Goal: Book appointment/travel/reservation

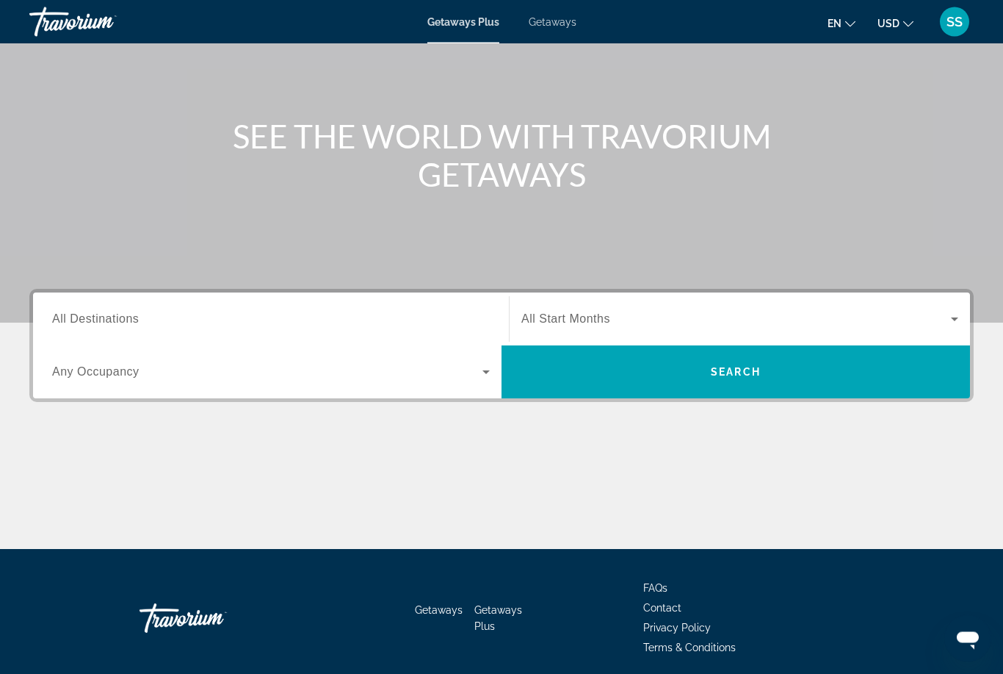
scroll to position [118, 0]
click at [493, 365] on icon "Search widget" at bounding box center [486, 372] width 18 height 18
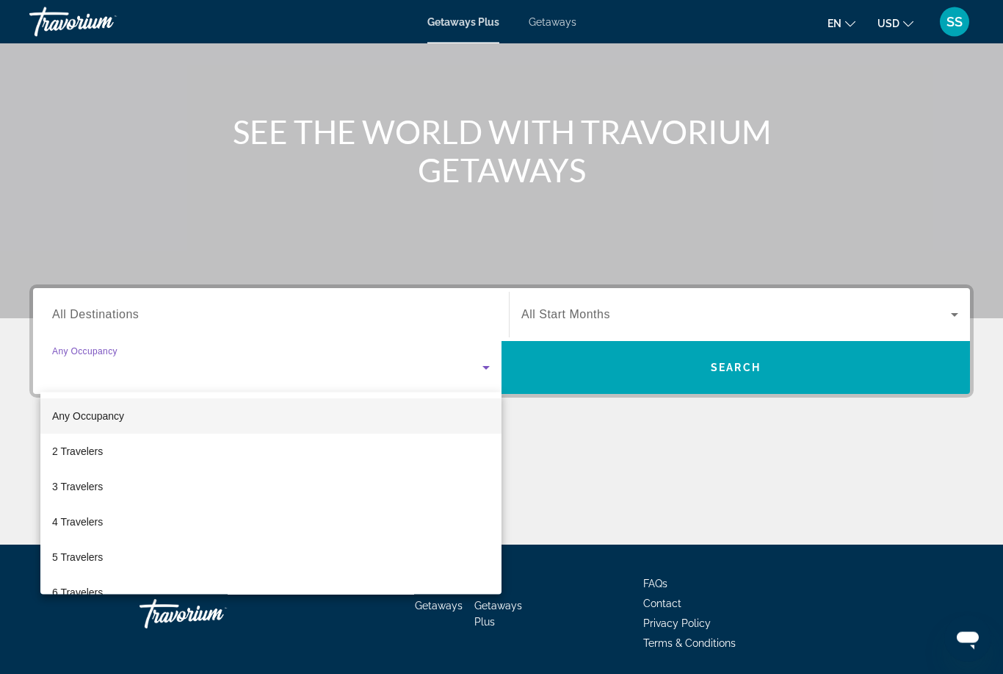
scroll to position [126, 0]
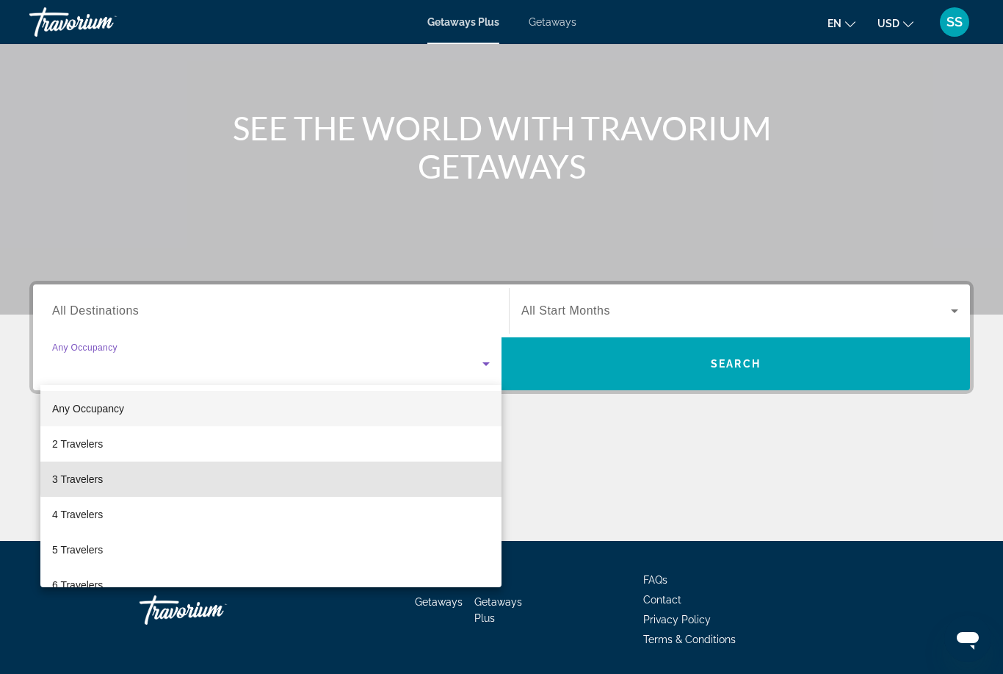
click at [430, 472] on mat-option "3 Travelers" at bounding box center [270, 478] width 461 height 35
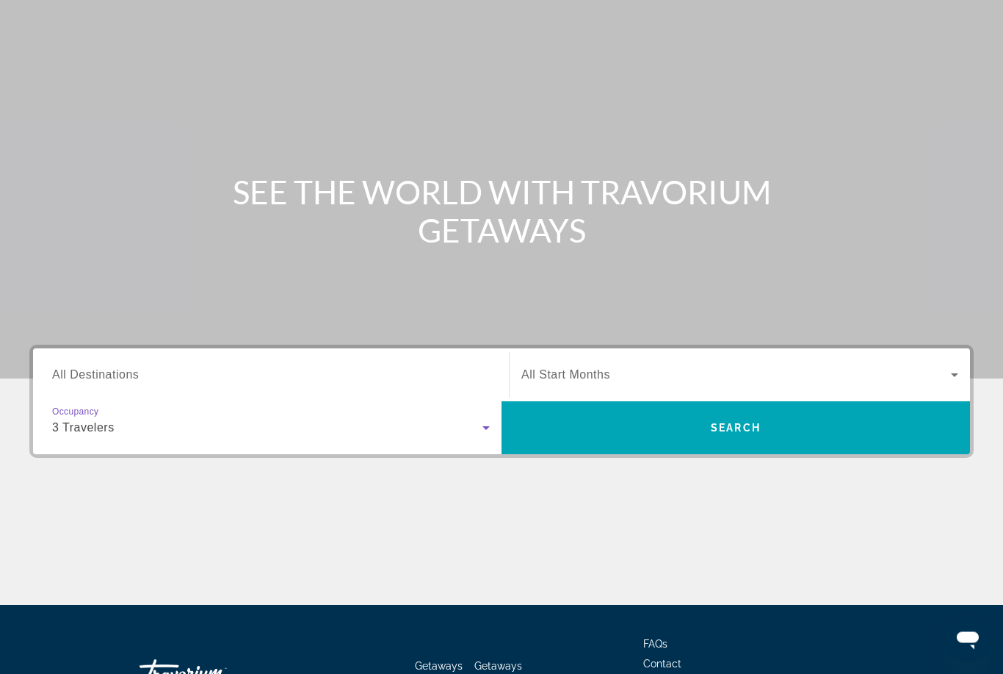
scroll to position [14, 0]
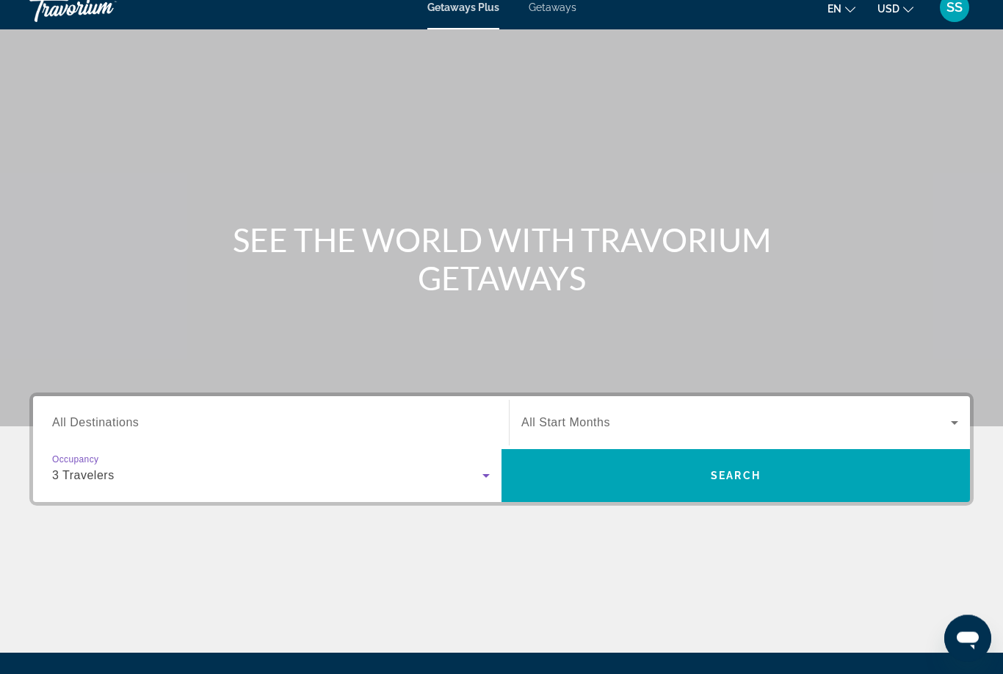
click at [567, 7] on span "Getaways" at bounding box center [553, 8] width 48 height 12
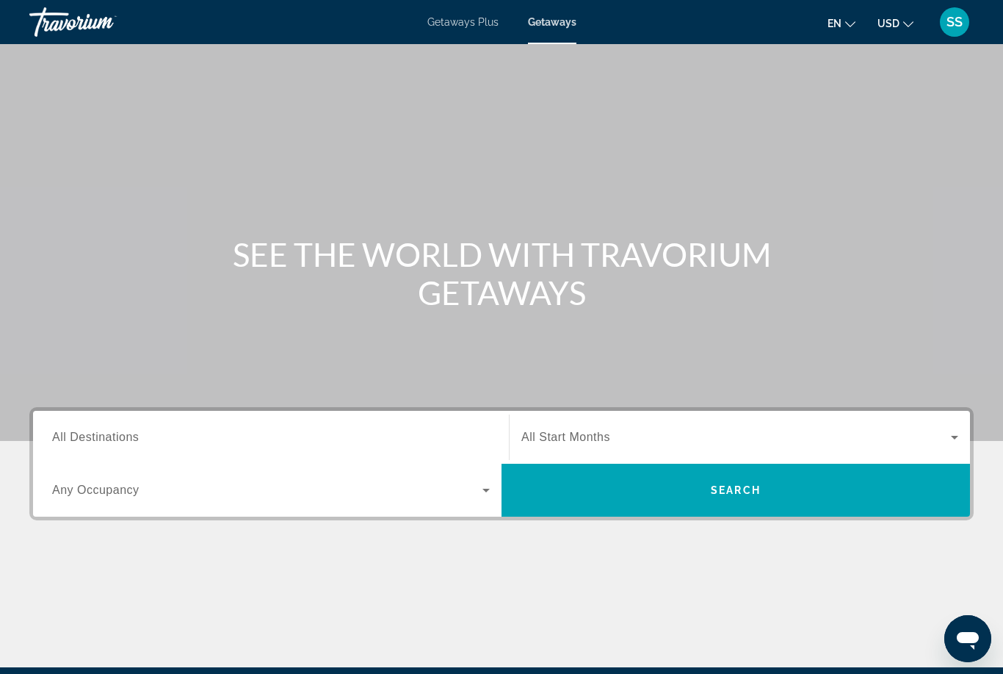
click at [947, 441] on icon "Search widget" at bounding box center [955, 437] width 18 height 18
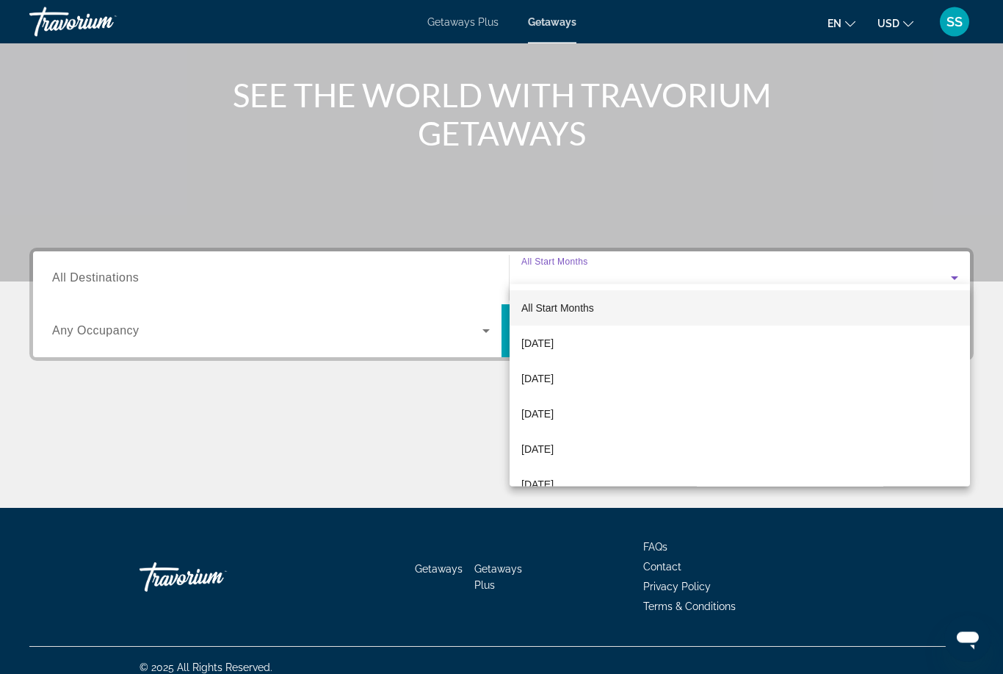
scroll to position [173, 0]
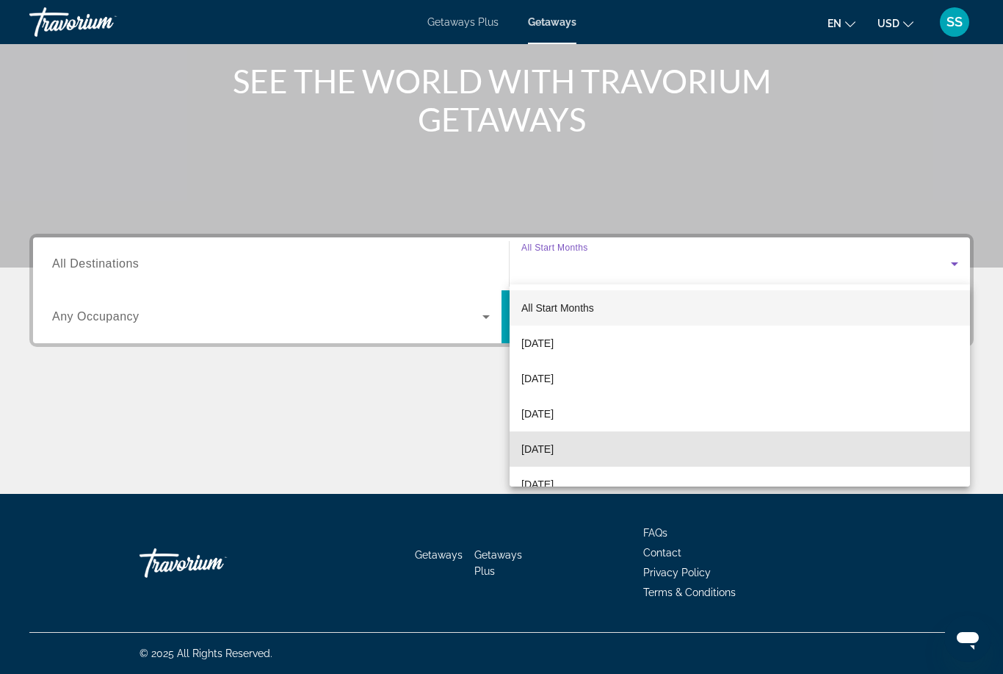
click at [673, 452] on mat-option "[DATE]" at bounding box center [740, 448] width 461 height 35
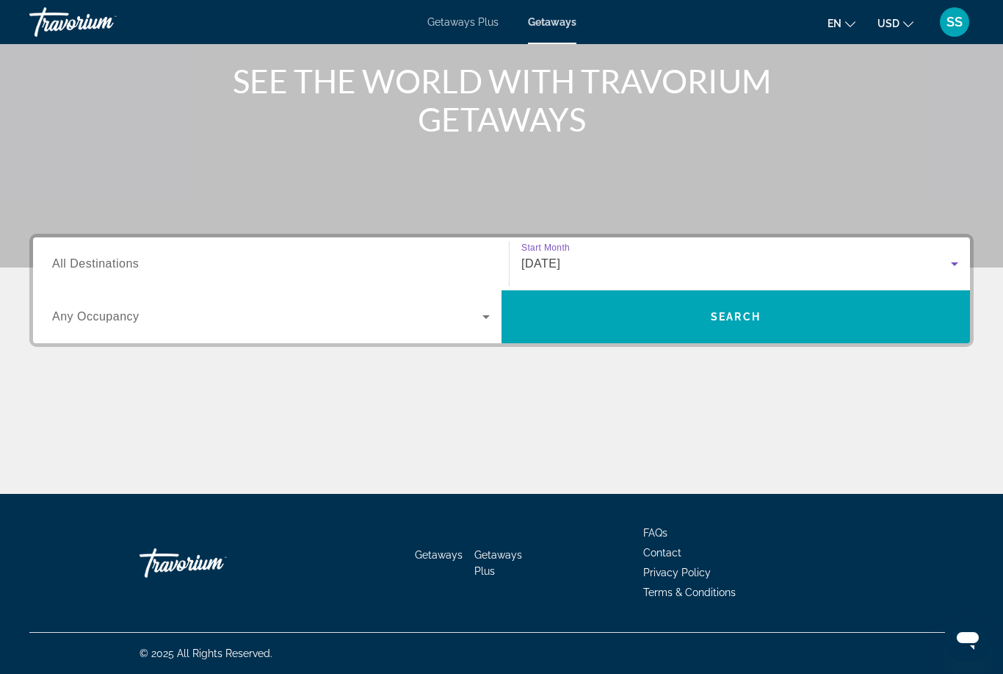
click at [492, 322] on icon "Search widget" at bounding box center [486, 317] width 18 height 18
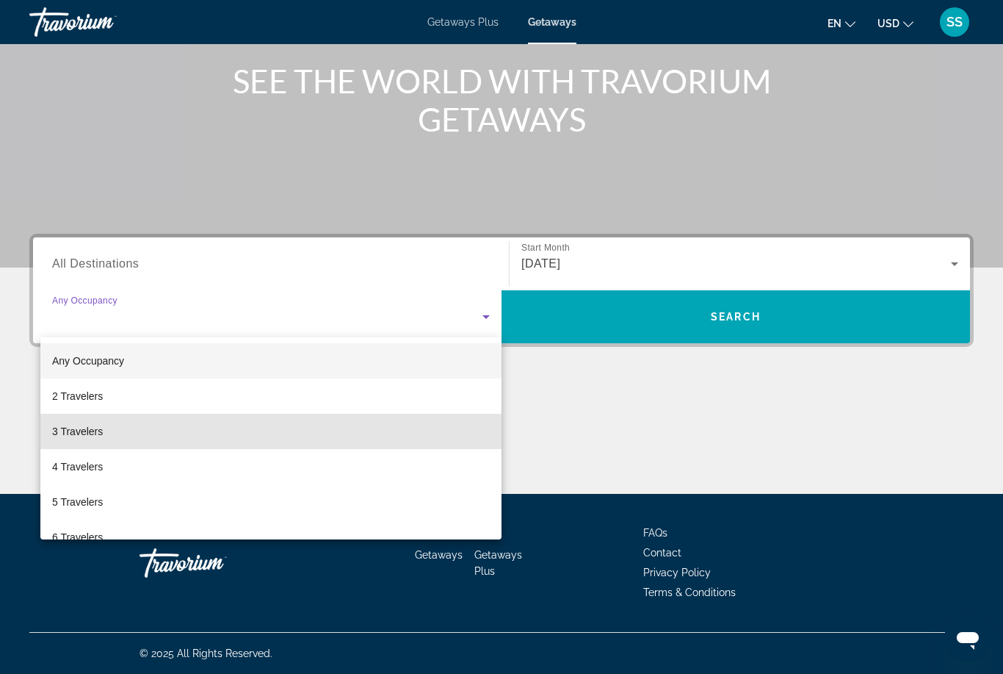
click at [412, 429] on mat-option "3 Travelers" at bounding box center [270, 431] width 461 height 35
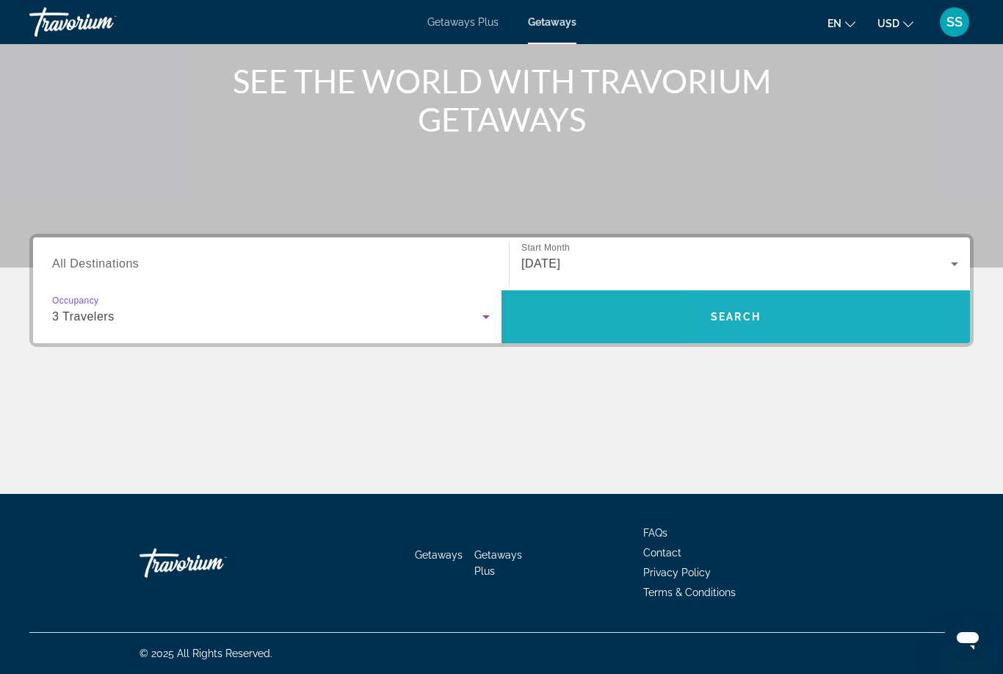
click at [830, 333] on span "Search widget" at bounding box center [736, 316] width 469 height 35
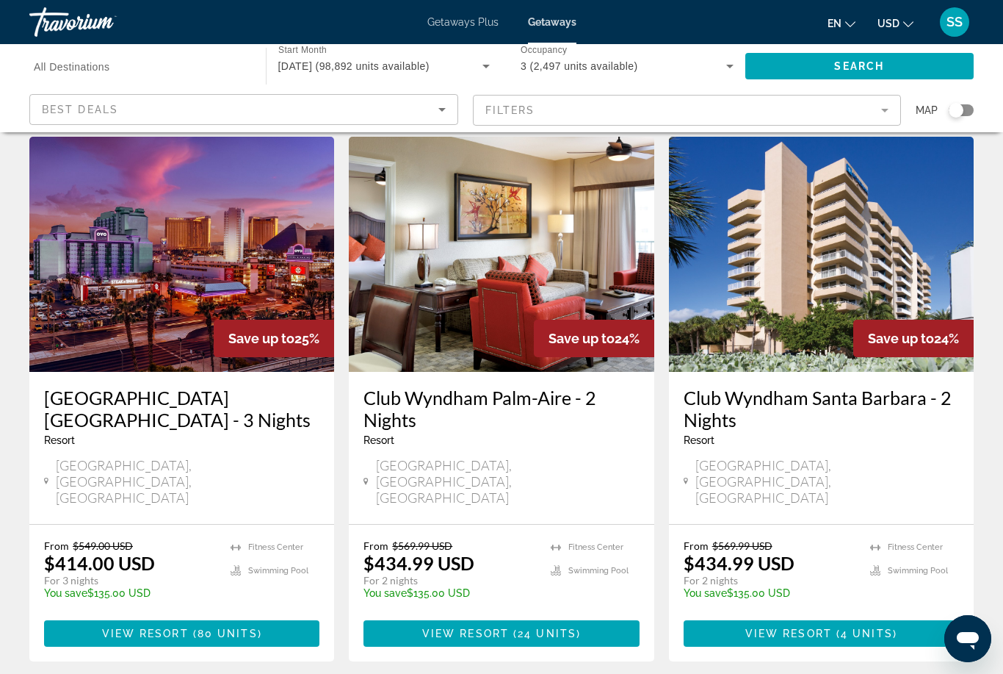
click at [225, 83] on div "Search widget" at bounding box center [140, 67] width 213 height 42
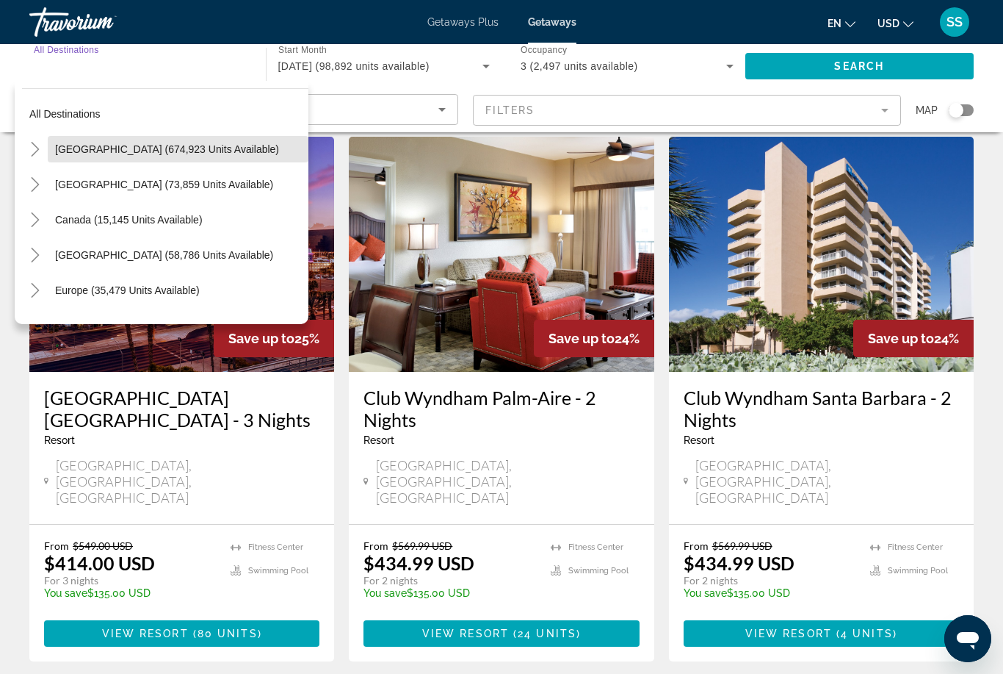
click at [248, 152] on span "Search widget" at bounding box center [178, 148] width 261 height 35
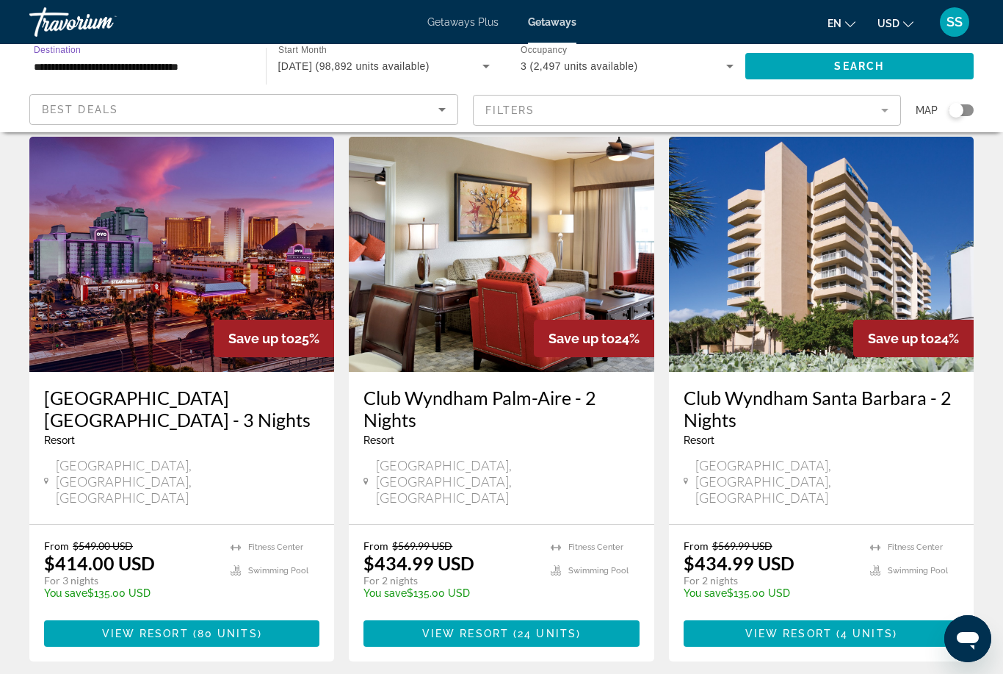
click at [223, 73] on input "**********" at bounding box center [140, 67] width 213 height 18
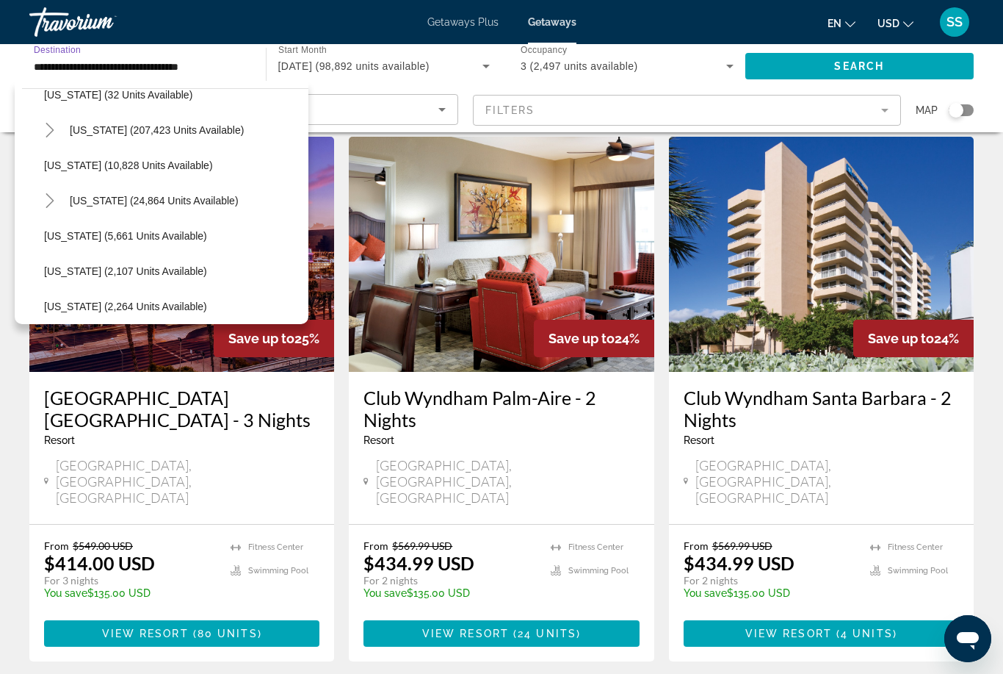
scroll to position [261, 0]
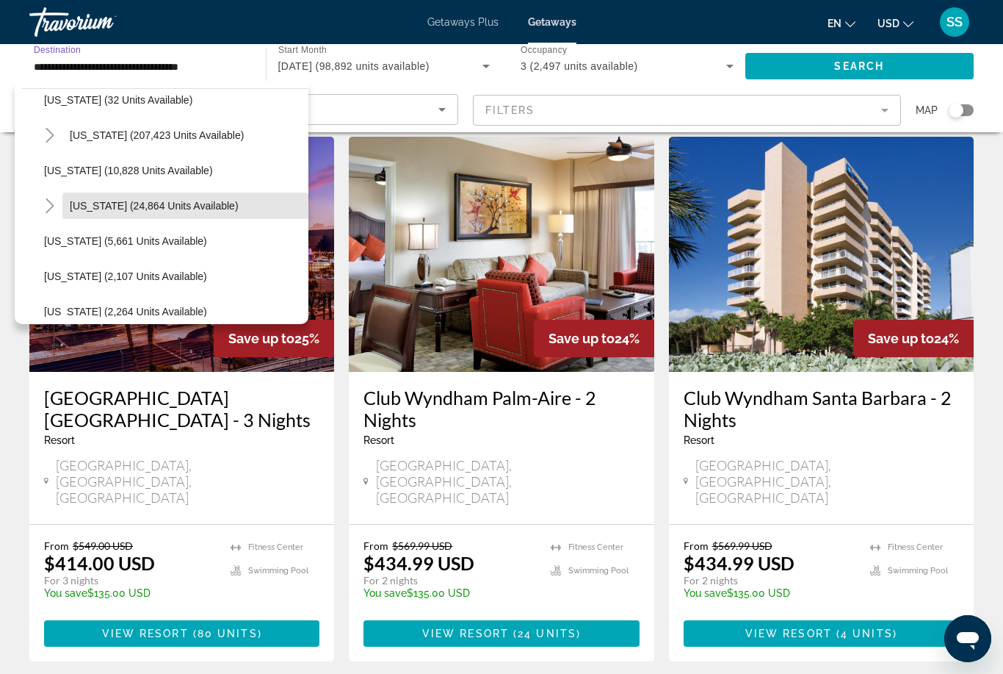
click at [198, 209] on span "[US_STATE] (24,864 units available)" at bounding box center [154, 206] width 169 height 12
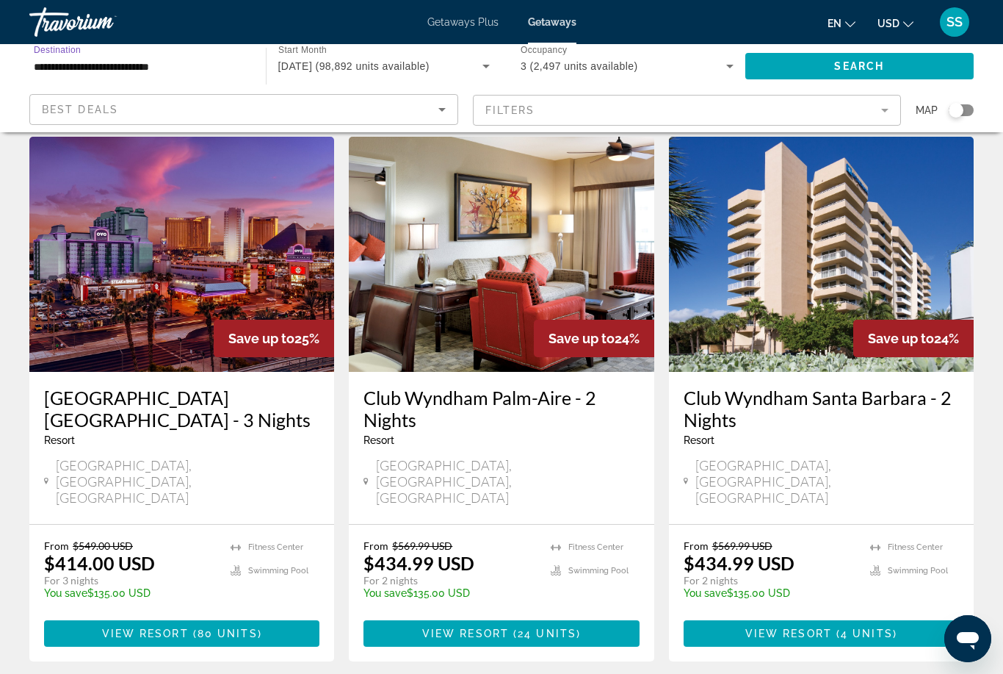
click at [235, 65] on input "**********" at bounding box center [140, 67] width 213 height 18
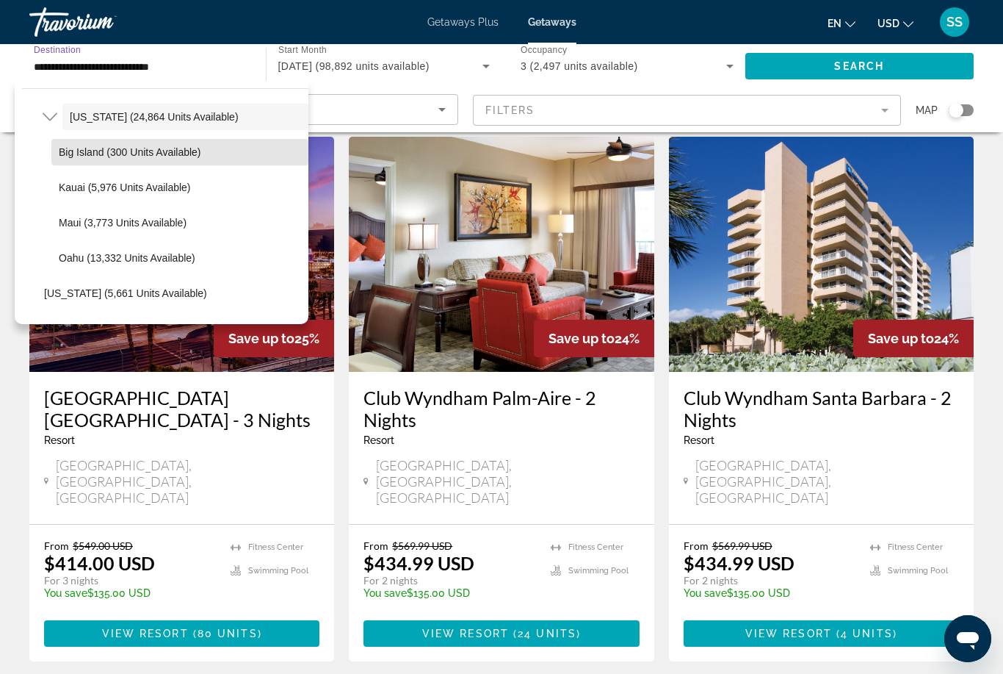
scroll to position [356, 0]
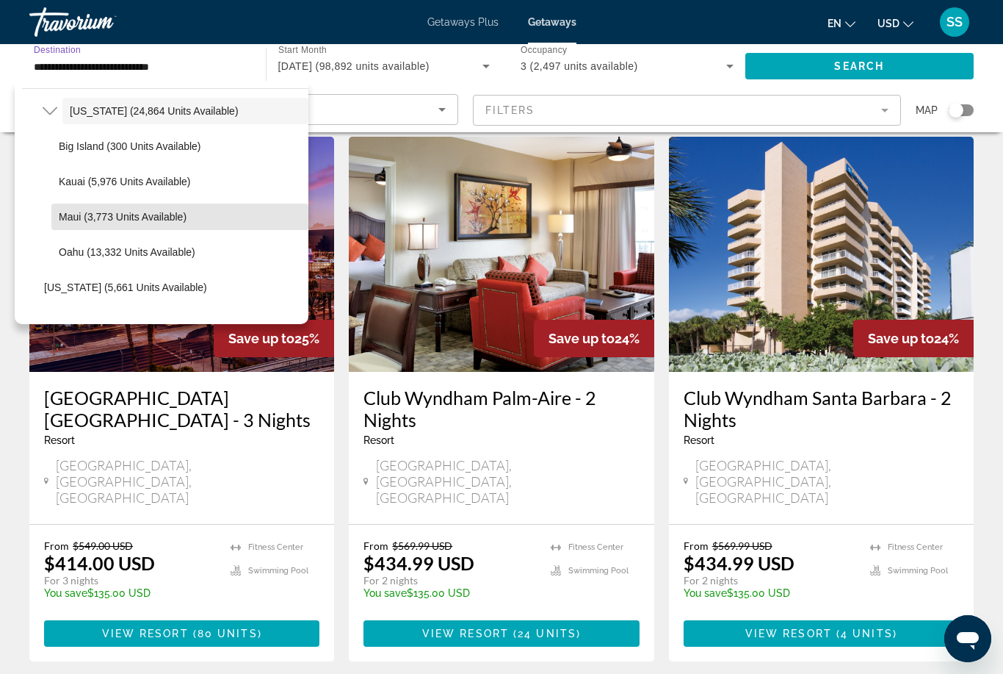
click at [185, 218] on span "Maui (3,773 units available)" at bounding box center [123, 217] width 128 height 12
type input "**********"
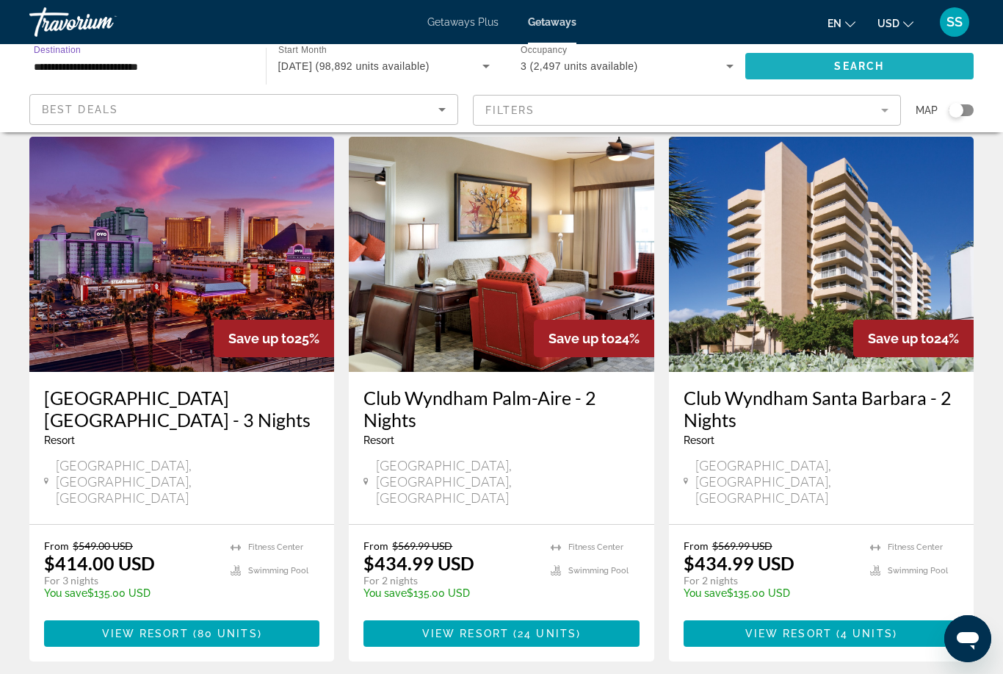
click at [909, 68] on span "Search widget" at bounding box center [860, 65] width 229 height 35
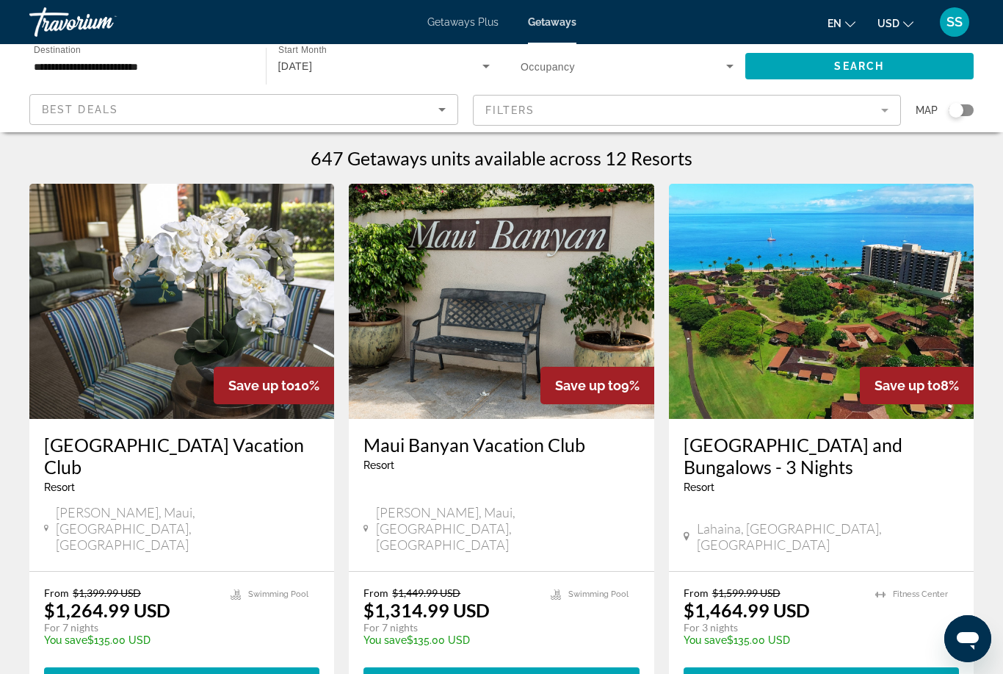
click at [889, 152] on div "647 Getaways units available across 12 Resorts" at bounding box center [501, 158] width 945 height 22
click at [881, 157] on div "647 Getaways units available across 12 Resorts" at bounding box center [501, 158] width 945 height 22
click at [886, 157] on div "647 Getaways units available across 12 Resorts" at bounding box center [501, 158] width 945 height 22
click at [891, 161] on div "647 Getaways units available across 12 Resorts" at bounding box center [501, 158] width 945 height 22
click at [895, 160] on div "647 Getaways units available across 12 Resorts" at bounding box center [501, 158] width 945 height 22
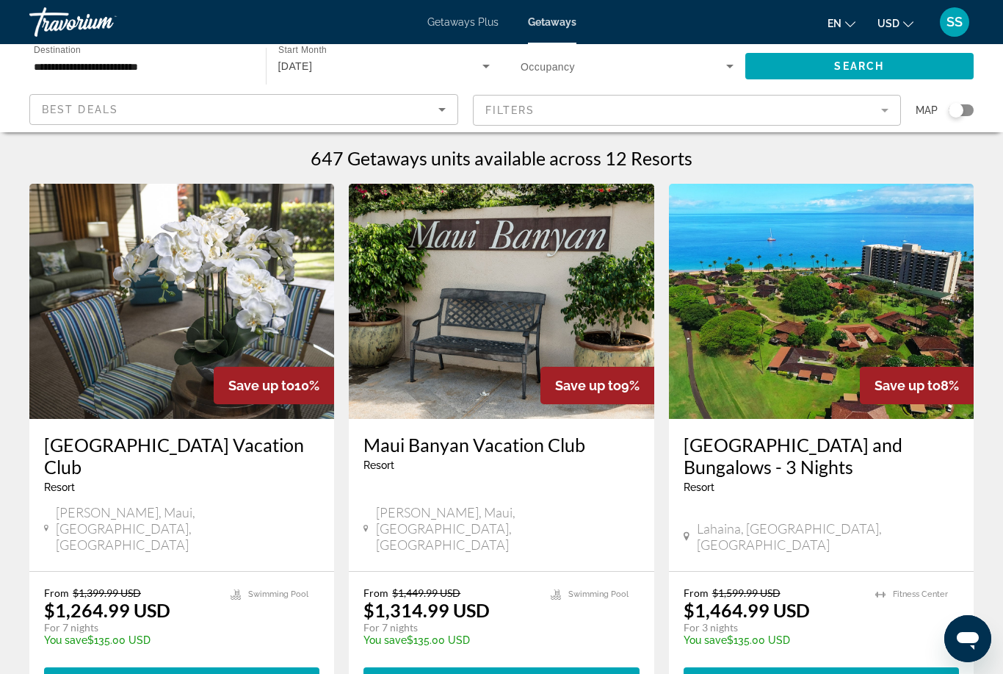
click at [905, 156] on div "647 Getaways units available across 12 Resorts" at bounding box center [501, 158] width 945 height 22
click at [873, 150] on div "647 Getaways units available across 12 Resorts" at bounding box center [501, 158] width 945 height 22
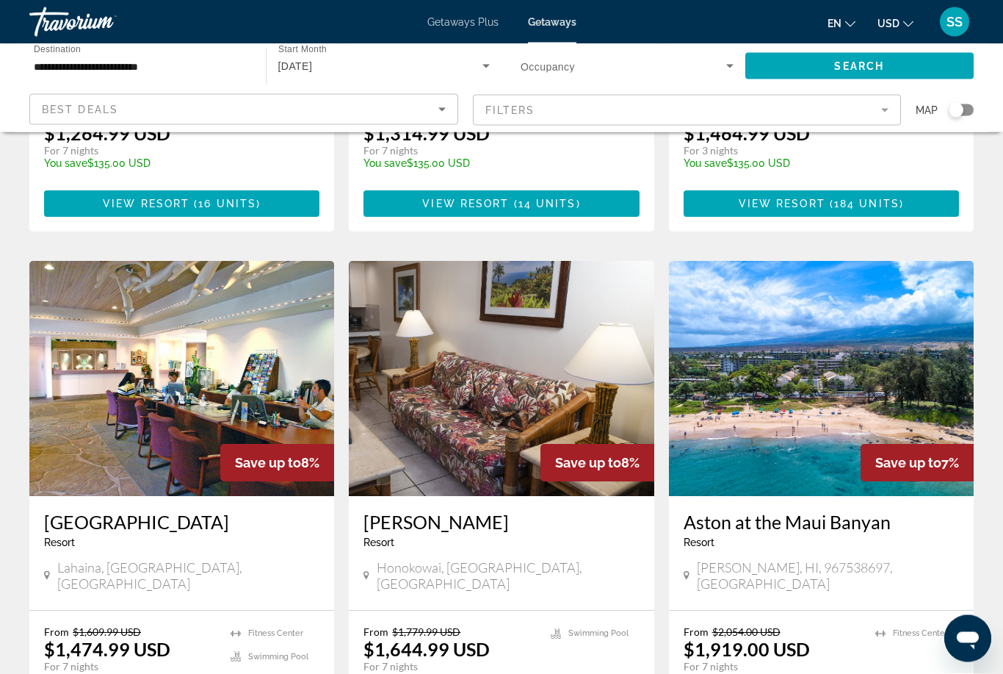
scroll to position [475, 0]
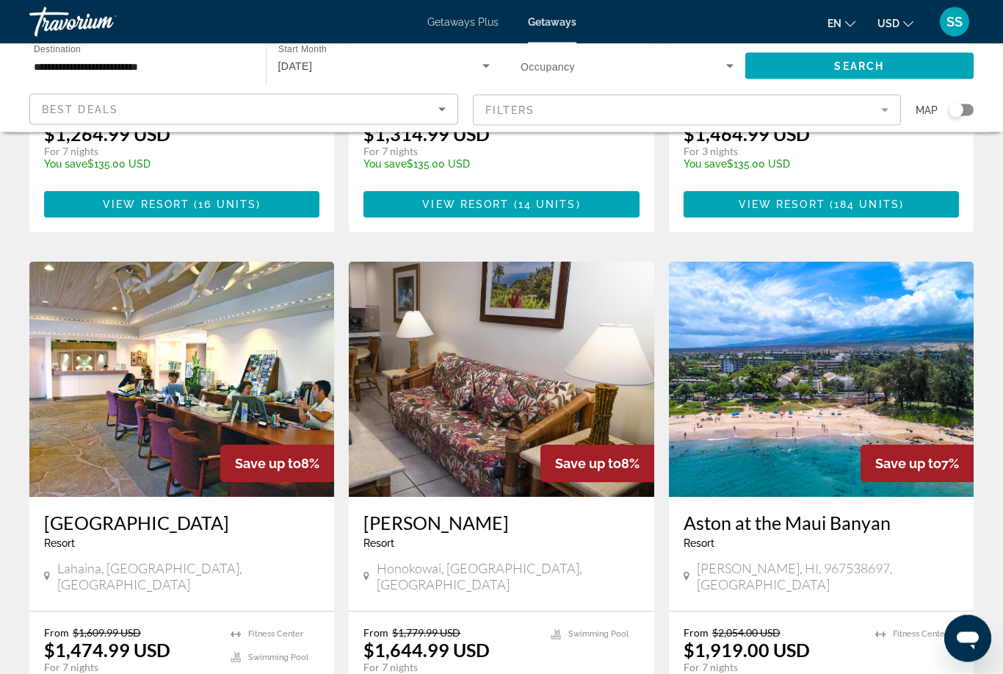
click at [961, 112] on div "Search widget" at bounding box center [956, 110] width 15 height 15
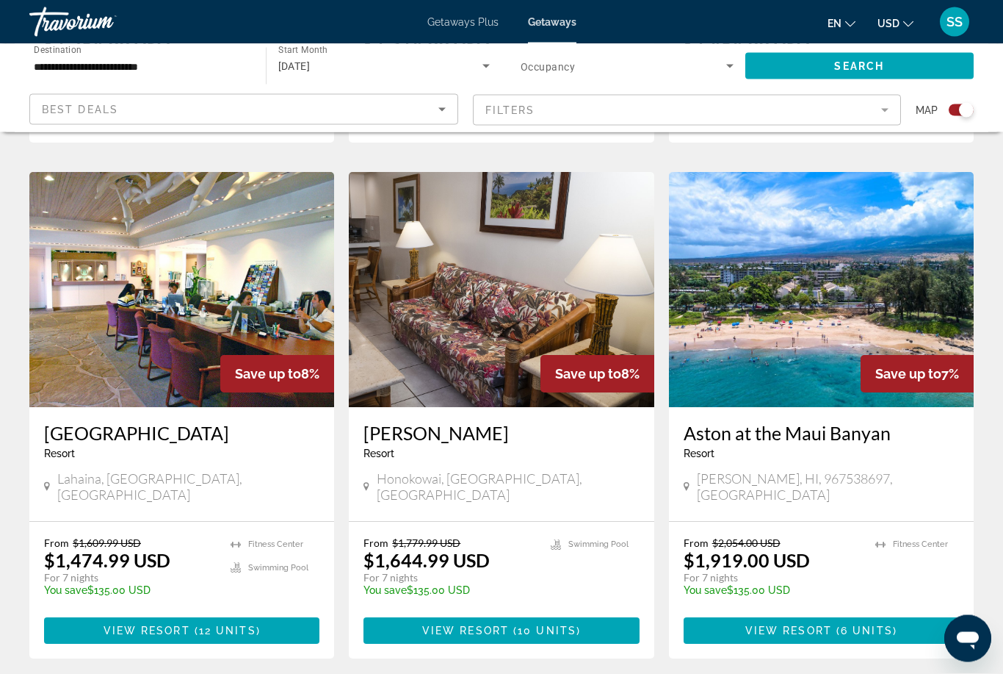
scroll to position [1018, 0]
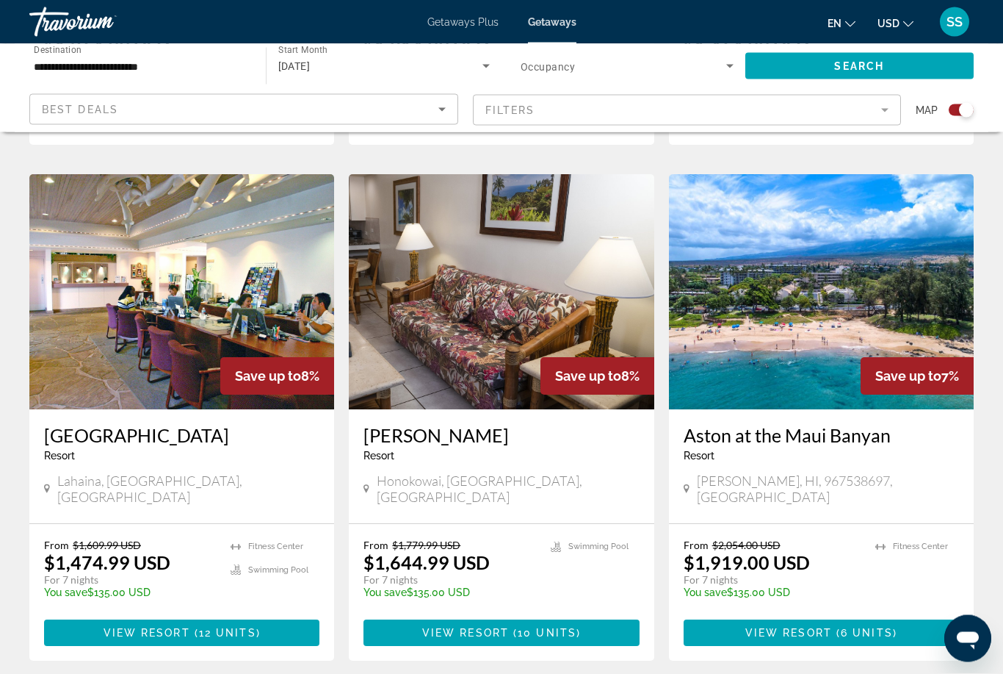
click at [276, 616] on span "Main content" at bounding box center [181, 633] width 275 height 35
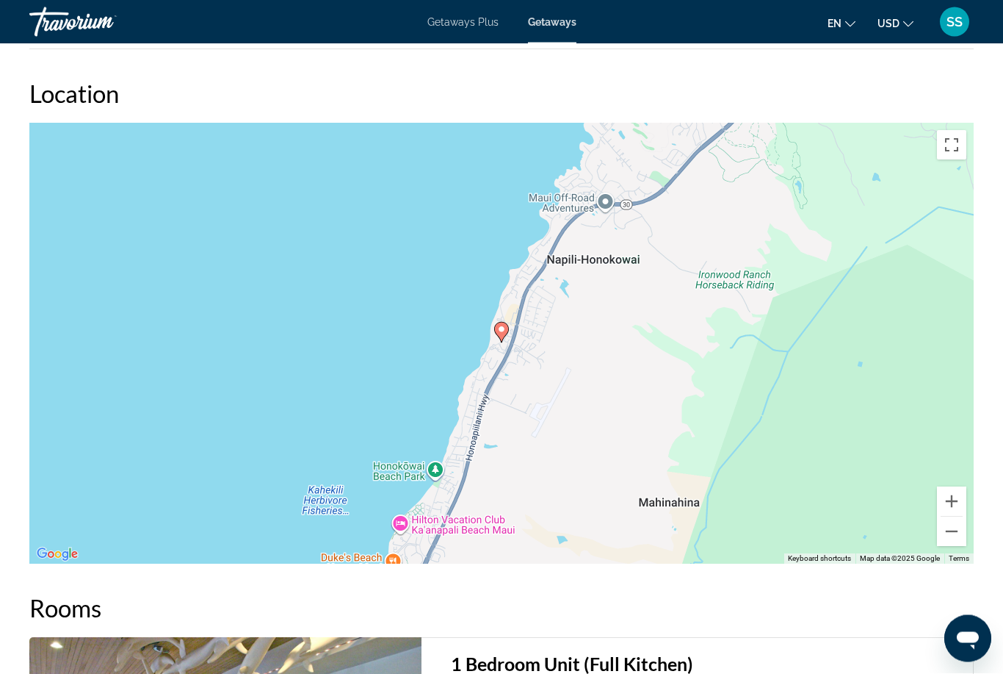
scroll to position [2193, 0]
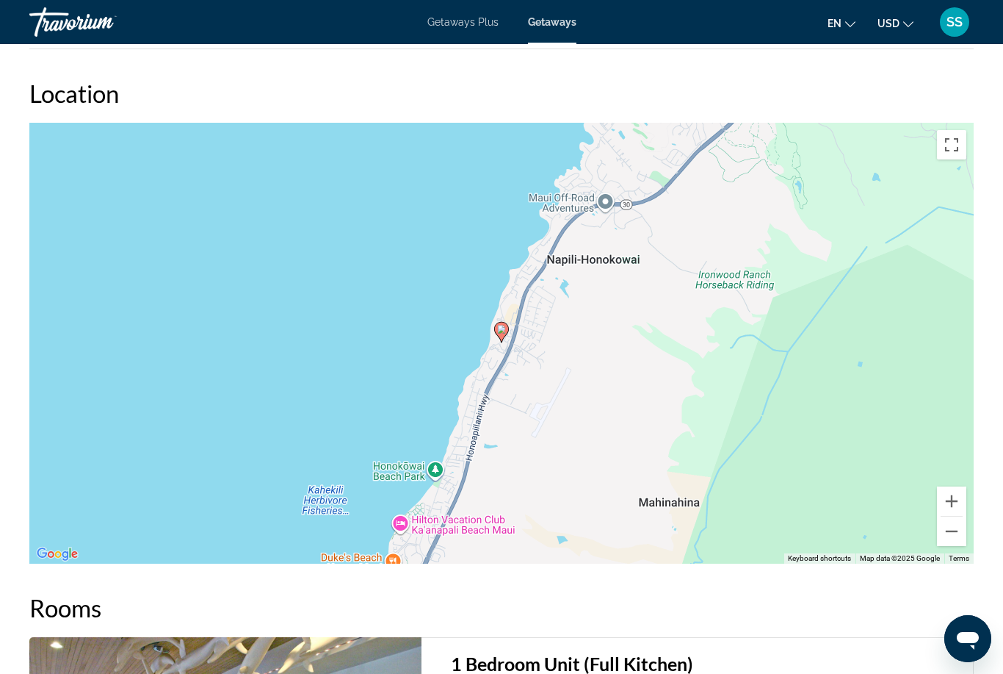
click at [959, 535] on button "Zoom out" at bounding box center [951, 530] width 29 height 29
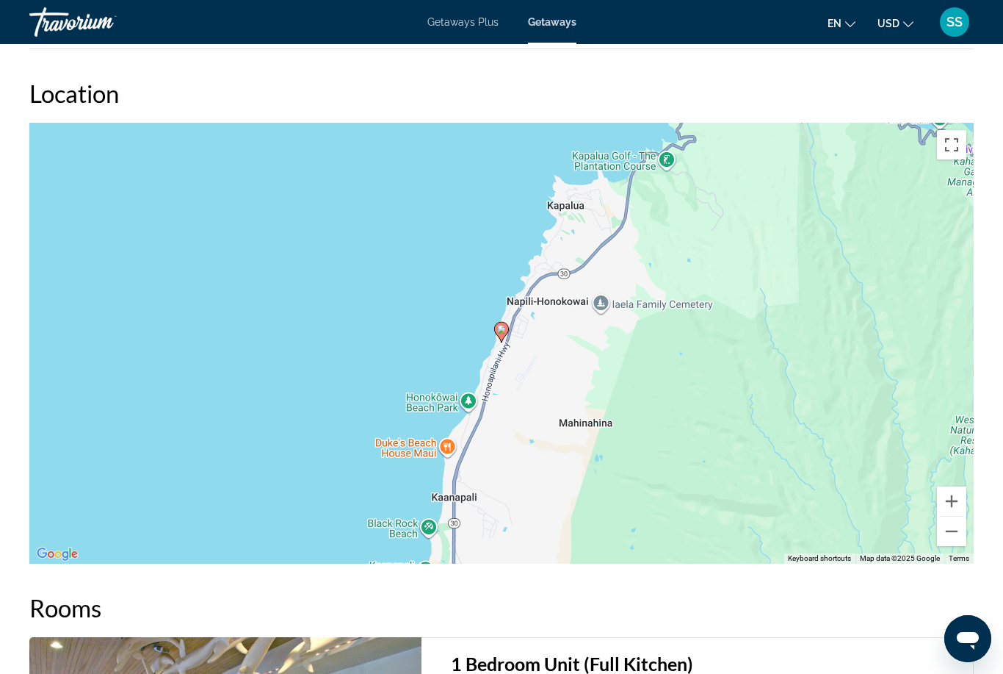
click at [950, 528] on button "Zoom out" at bounding box center [951, 530] width 29 height 29
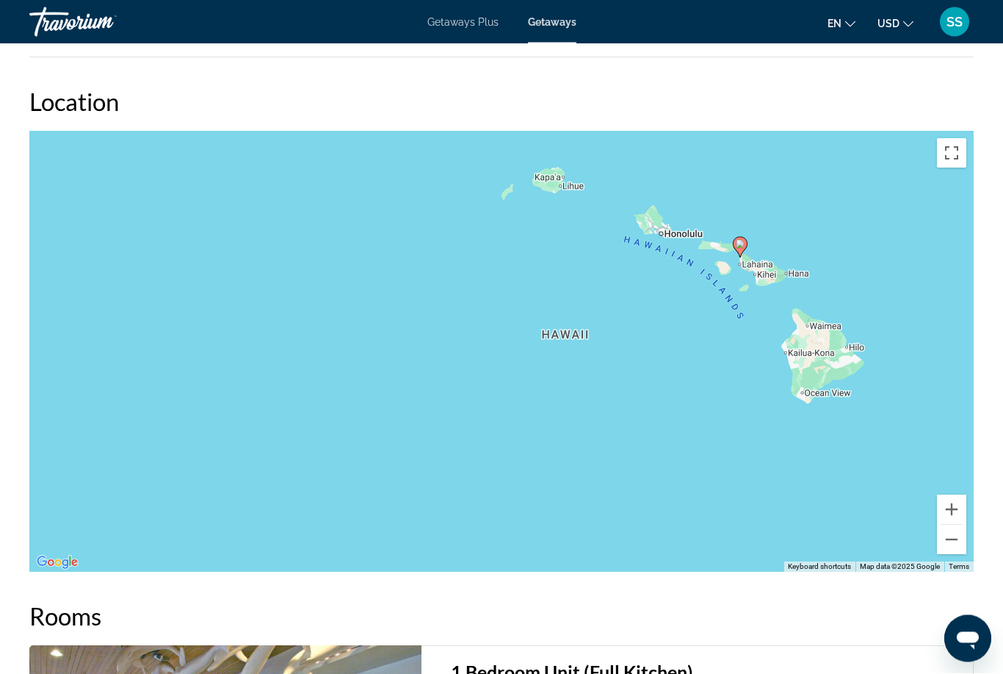
scroll to position [2185, 0]
click at [956, 501] on button "Zoom in" at bounding box center [951, 508] width 29 height 29
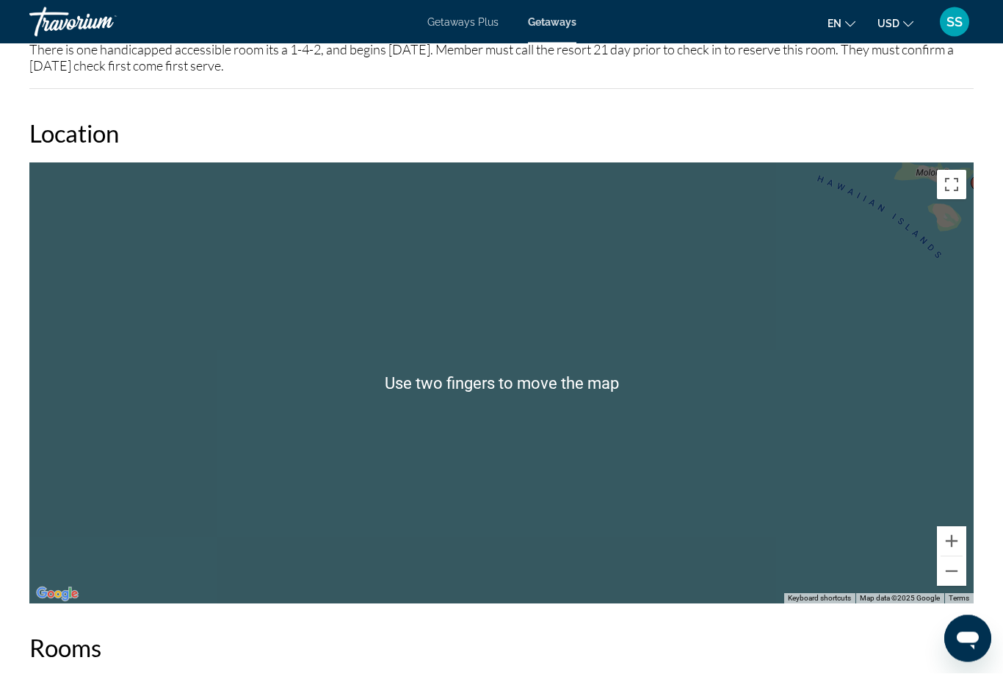
scroll to position [2163, 0]
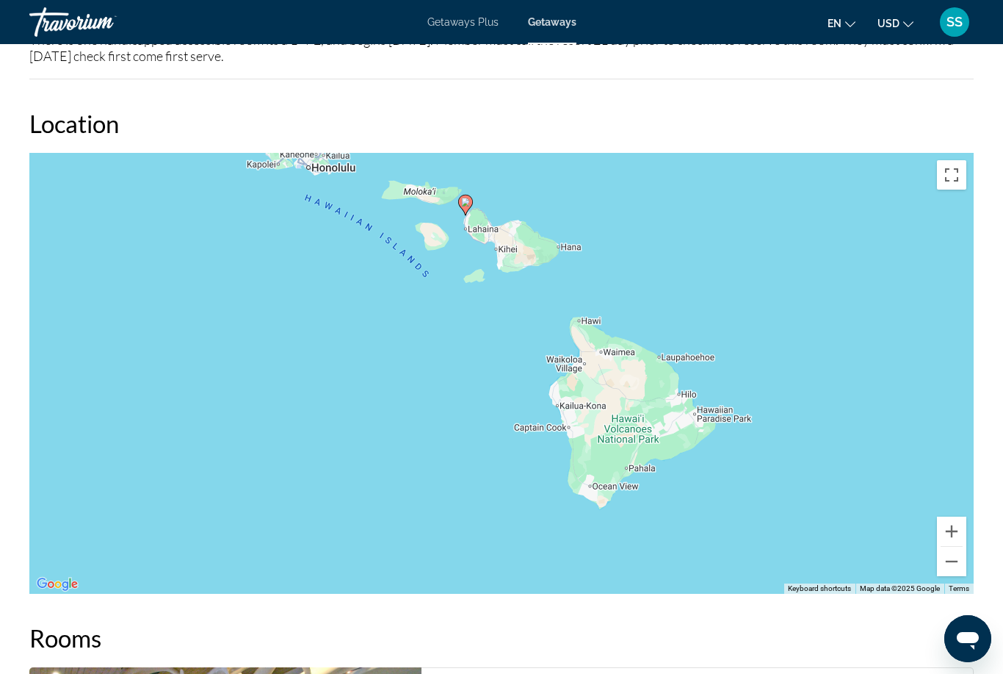
click at [959, 503] on div "To activate drag with keyboard, press Alt + Enter. Once in keyboard drag state,…" at bounding box center [501, 373] width 945 height 441
click at [956, 527] on button "Zoom in" at bounding box center [951, 530] width 29 height 29
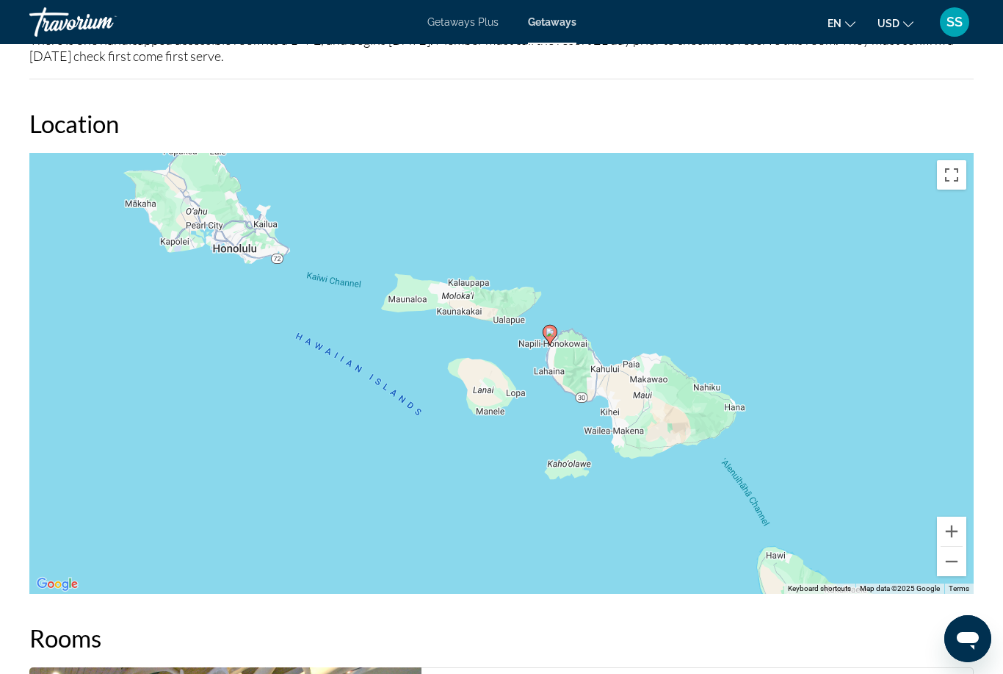
click at [957, 533] on button "Zoom in" at bounding box center [951, 530] width 29 height 29
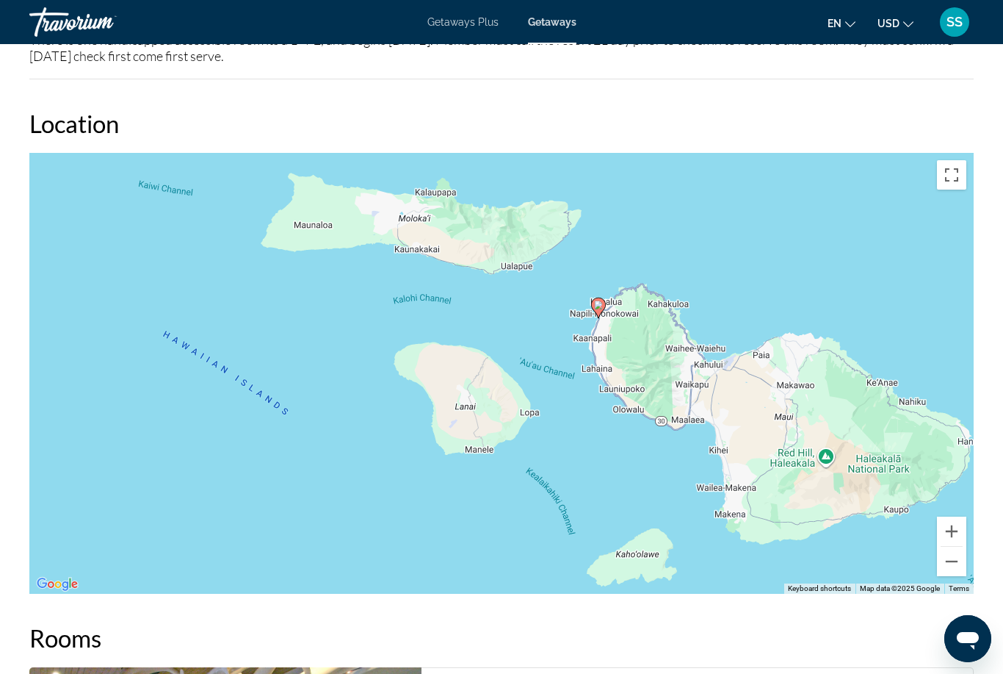
click at [955, 522] on button "Zoom in" at bounding box center [951, 530] width 29 height 29
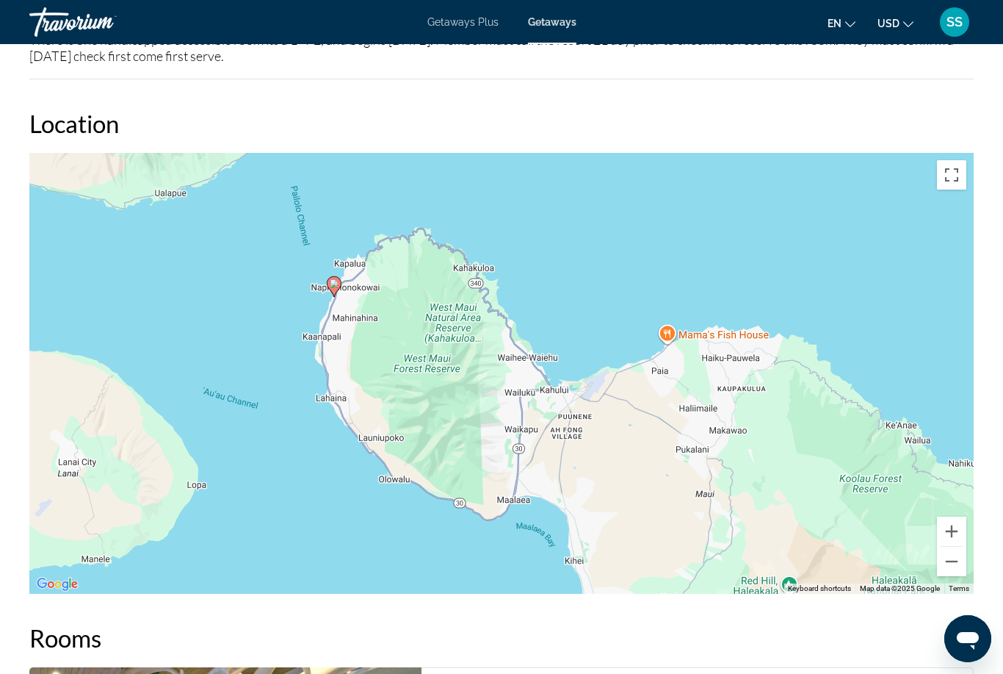
click at [949, 524] on button "Zoom in" at bounding box center [951, 530] width 29 height 29
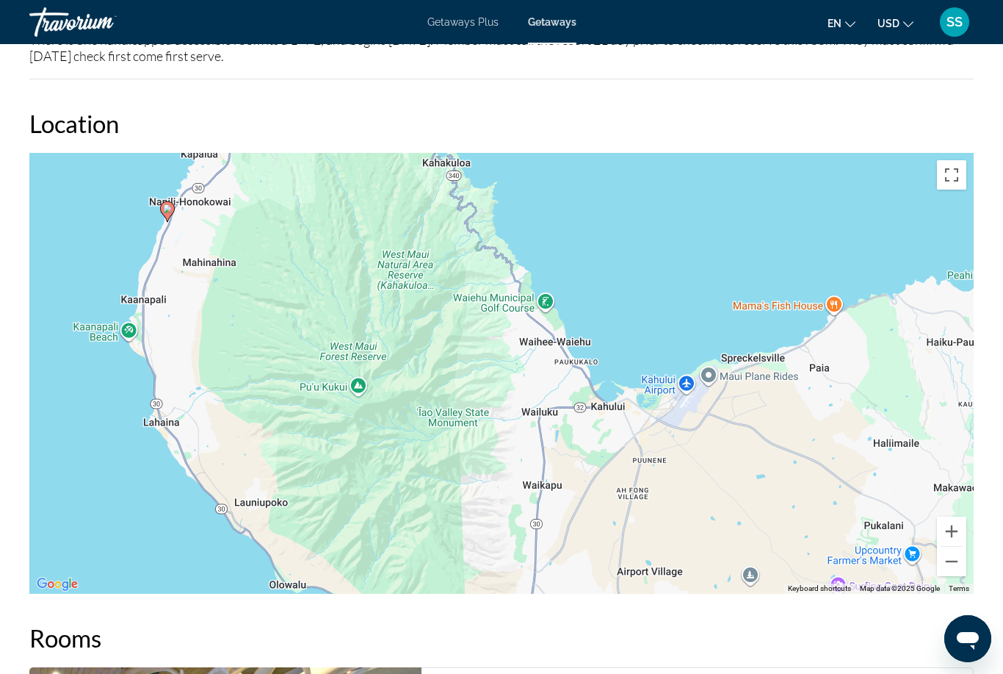
click at [959, 521] on button "Zoom in" at bounding box center [951, 530] width 29 height 29
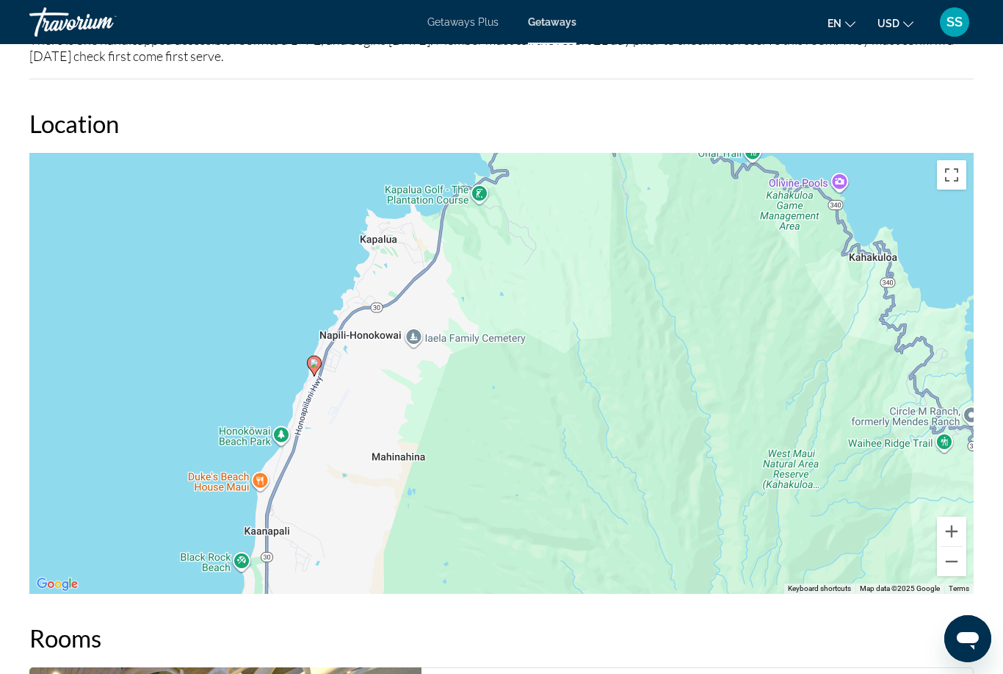
click at [953, 527] on button "Zoom in" at bounding box center [951, 530] width 29 height 29
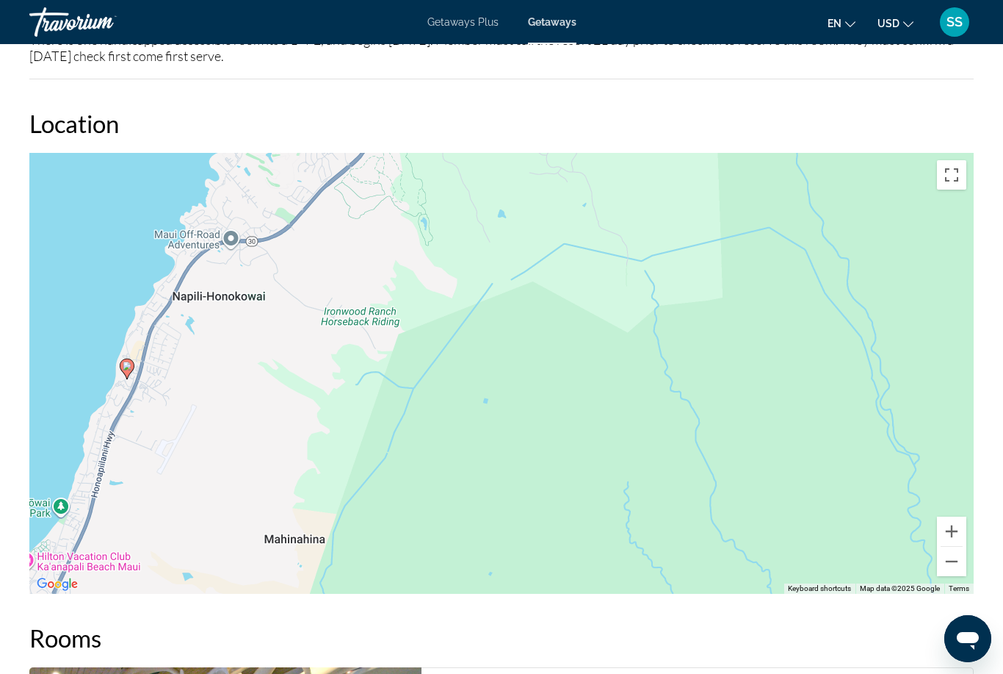
click at [962, 524] on button "Zoom in" at bounding box center [951, 530] width 29 height 29
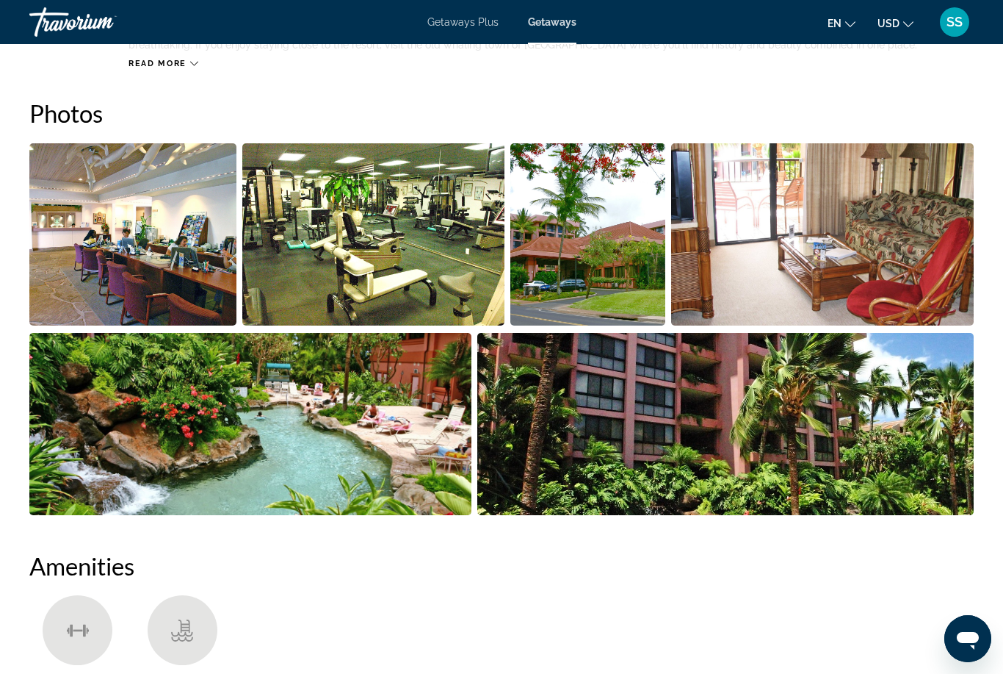
scroll to position [897, 0]
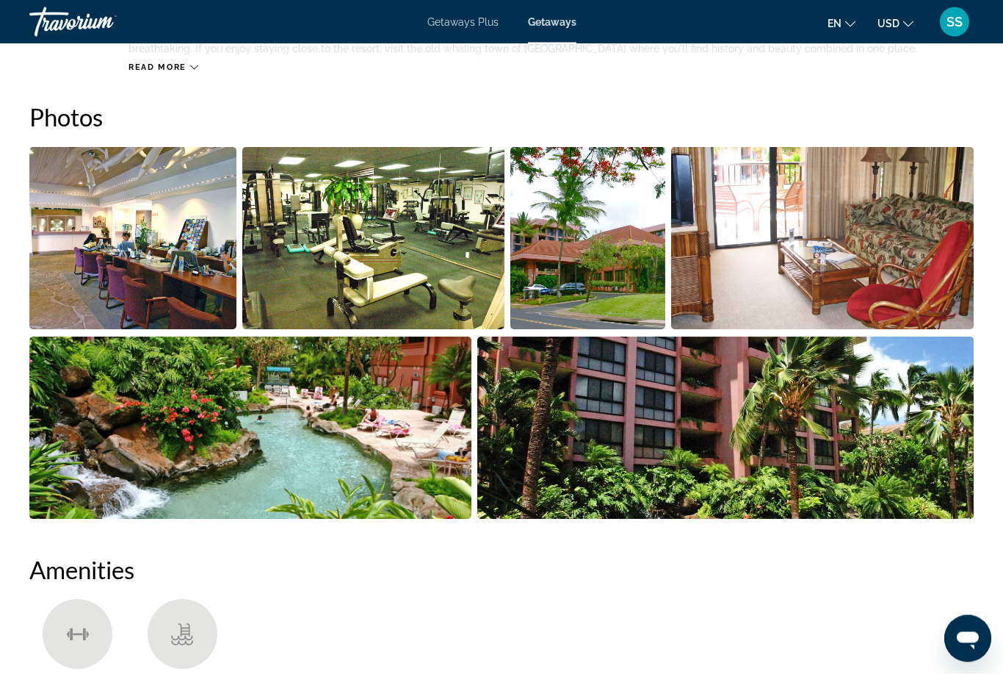
click at [684, 444] on img "Open full-screen image slider" at bounding box center [725, 428] width 497 height 182
